Goal: Register for event/course

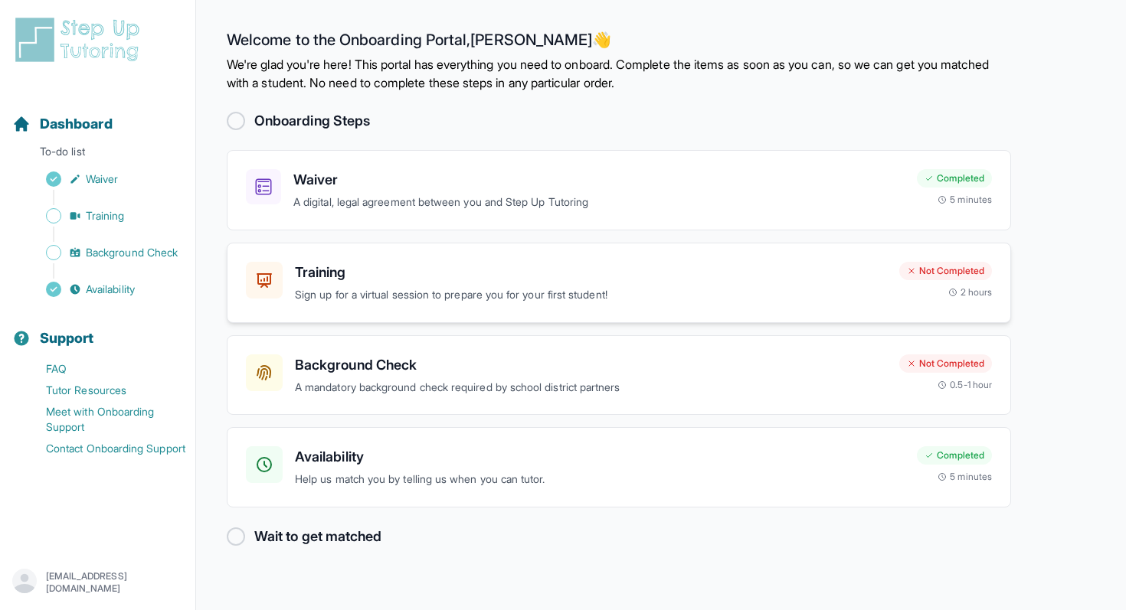
click at [490, 292] on p "Sign up for a virtual session to prepare you for your first student!" at bounding box center [591, 295] width 592 height 18
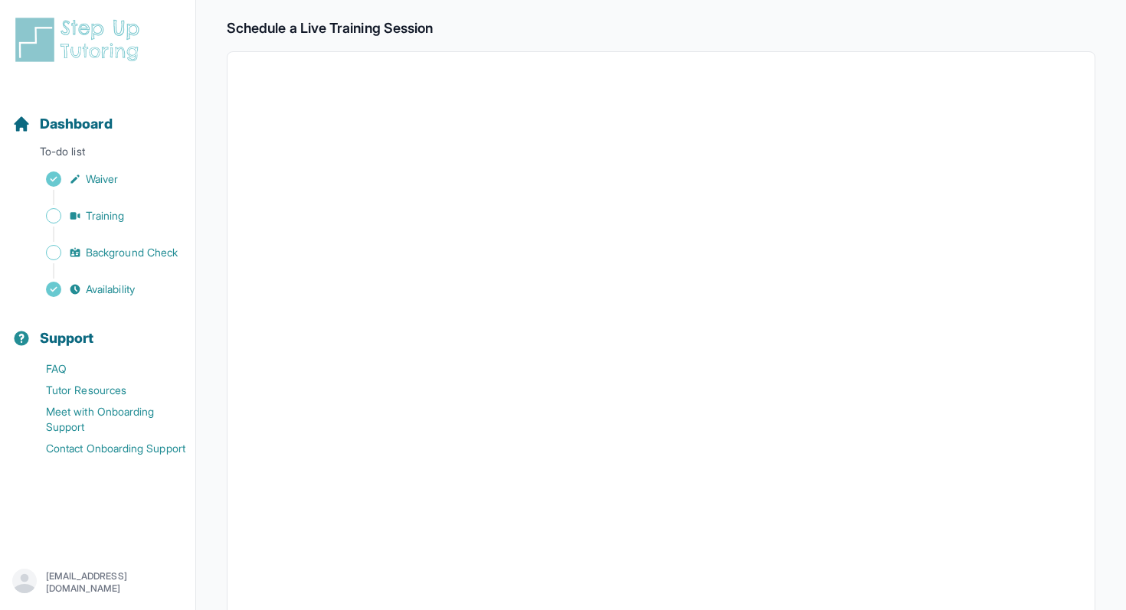
scroll to position [468, 0]
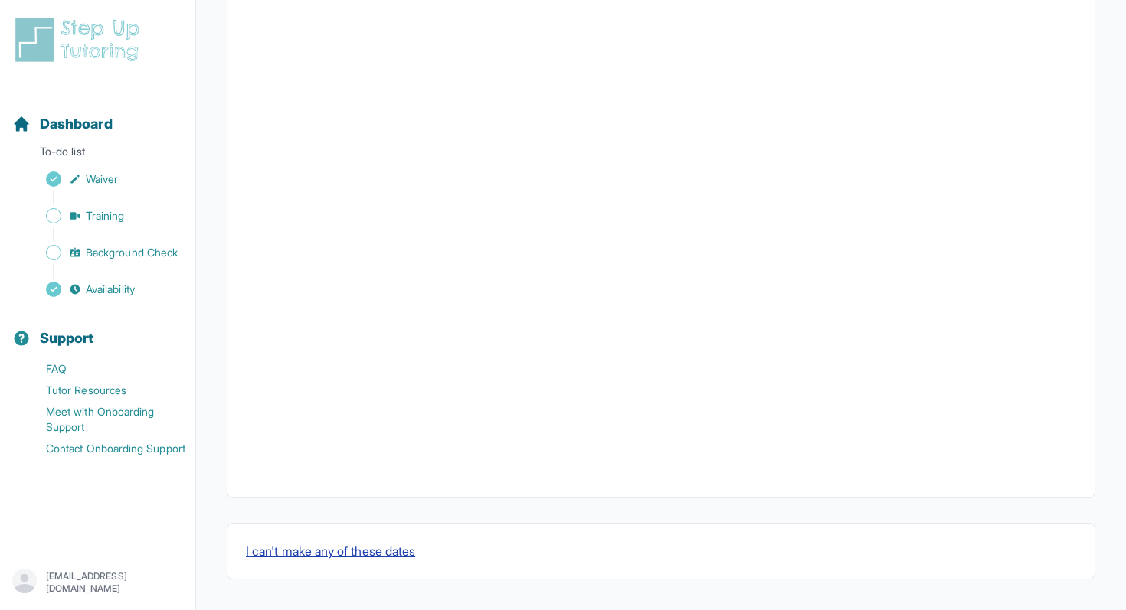
click at [399, 546] on button "I can't make any of these dates" at bounding box center [330, 551] width 169 height 18
